Goal: Transaction & Acquisition: Purchase product/service

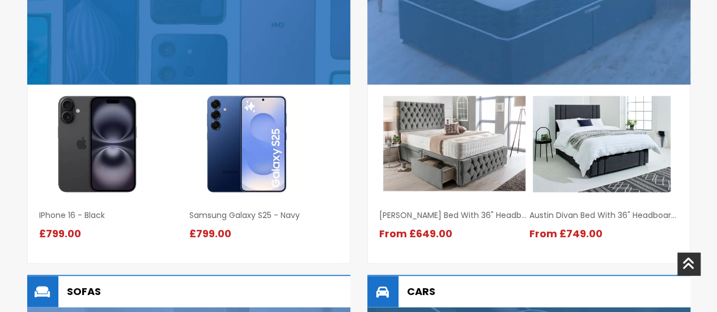
scroll to position [878, 0]
click at [257, 129] on img at bounding box center [247, 144] width 109 height 96
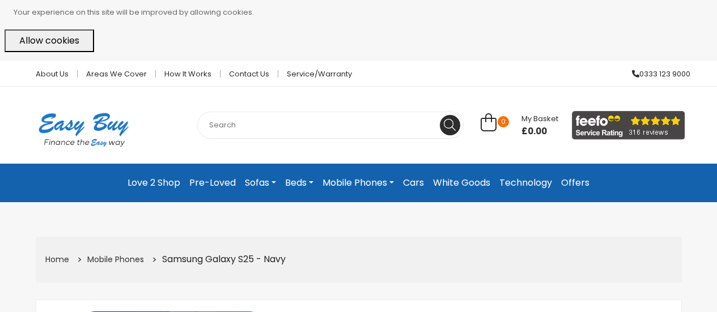
select select "104"
click at [62, 39] on button "Allow cookies" at bounding box center [50, 40] width 90 height 23
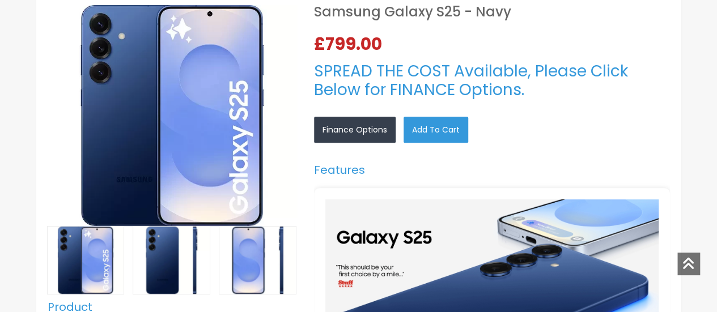
scroll to position [264, 0]
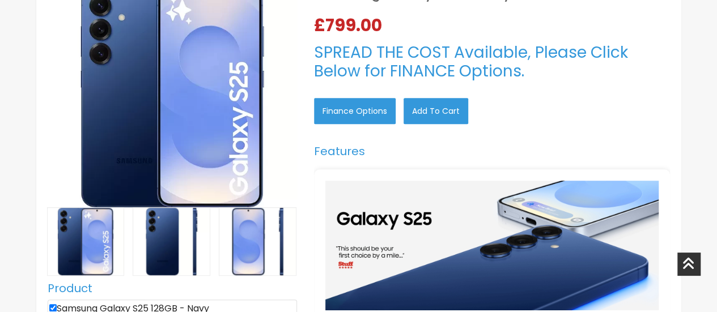
click at [367, 107] on link "Finance Options" at bounding box center [355, 111] width 82 height 26
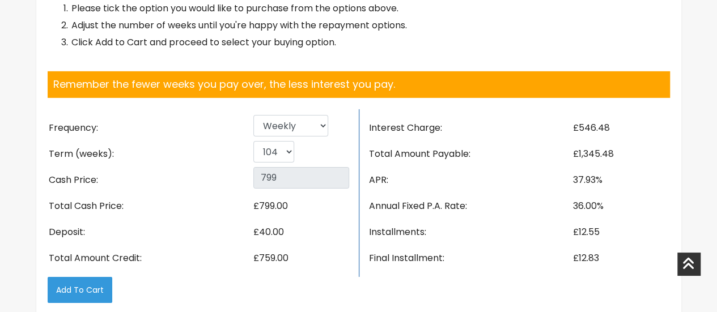
scroll to position [1840, 0]
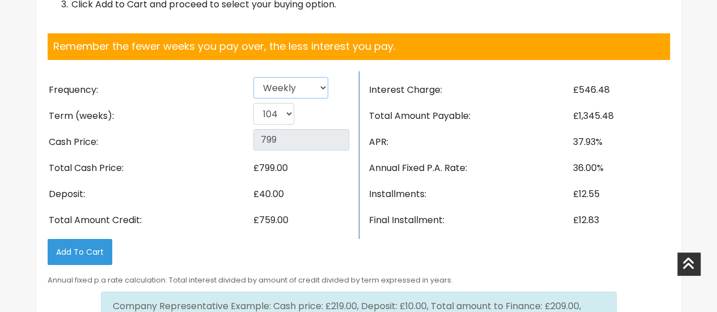
click at [321, 88] on select "Weekly Fortnightly 4 weekly Monthly" at bounding box center [290, 88] width 75 height 22
click at [253, 77] on select "Weekly Fortnightly 4 weekly Monthly" at bounding box center [290, 88] width 75 height 22
click at [288, 114] on select "26 52 78 104" at bounding box center [273, 114] width 41 height 22
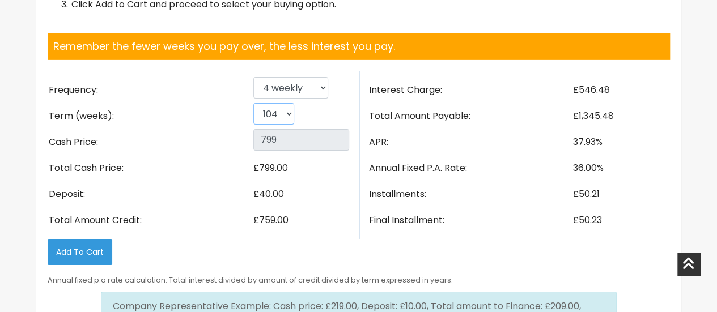
click at [288, 114] on select "26 52 78 104" at bounding box center [273, 114] width 41 height 22
click at [322, 90] on select "Weekly Fortnightly 4 weekly Monthly" at bounding box center [290, 88] width 75 height 22
click at [253, 77] on select "Weekly Fortnightly 4 weekly Monthly" at bounding box center [290, 88] width 75 height 22
click at [321, 87] on select "Weekly Fortnightly 4 weekly Monthly" at bounding box center [290, 88] width 75 height 22
select select "4 weekly"
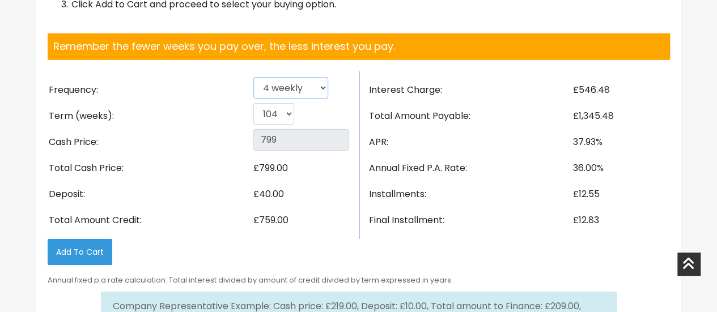
click at [253, 77] on select "Weekly Fortnightly 4 weekly Monthly" at bounding box center [290, 88] width 75 height 22
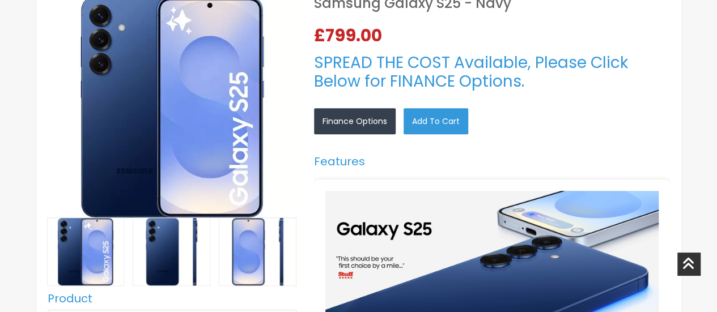
scroll to position [197, 0]
